Goal: Information Seeking & Learning: Learn about a topic

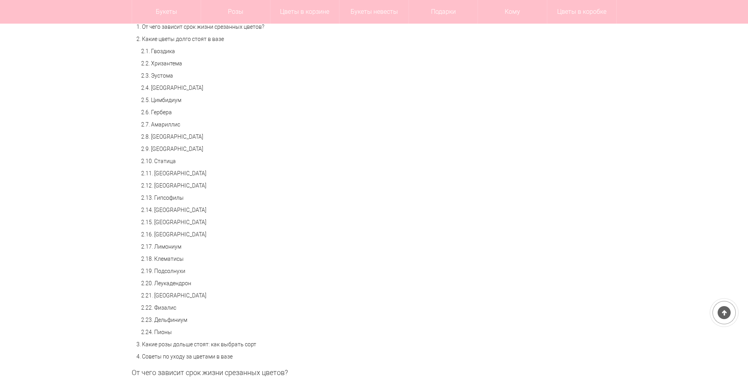
scroll to position [394, 0]
click at [158, 75] on link "2.3. Эустома" at bounding box center [157, 75] width 32 height 6
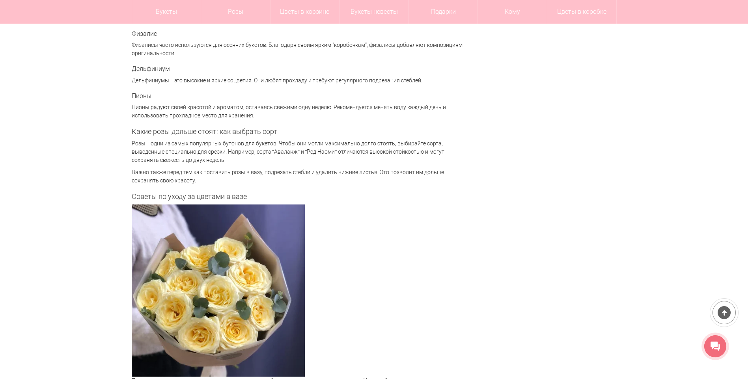
scroll to position [2116, 0]
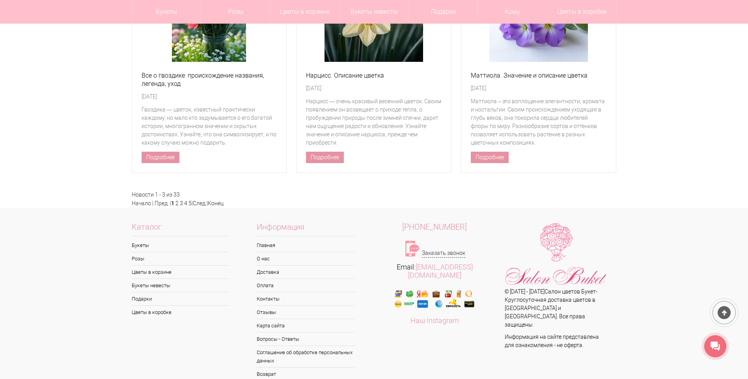
scroll to position [2603, 0]
